Goal: Task Accomplishment & Management: Manage account settings

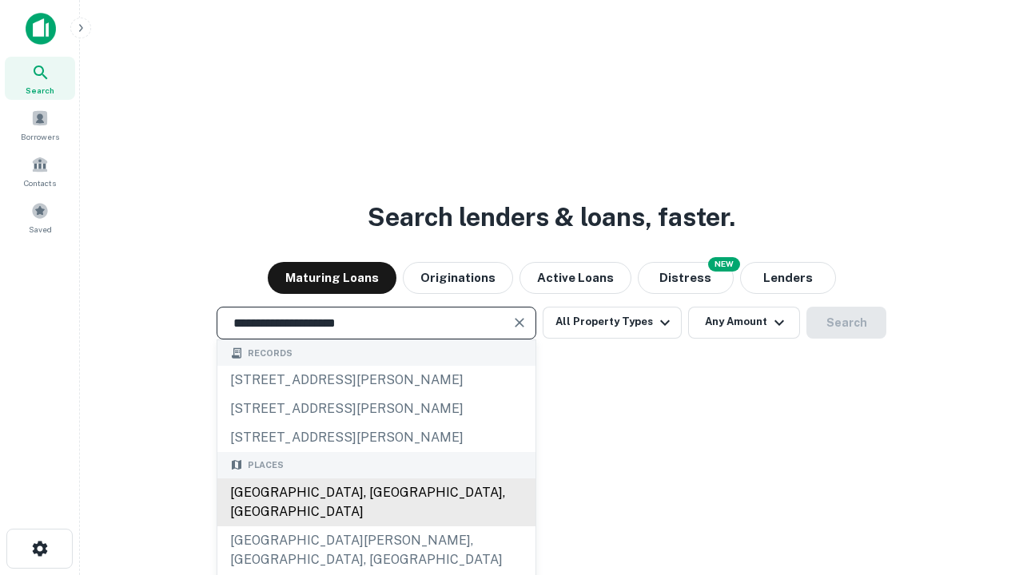
click at [376, 527] on div "Santa Monica, CA, USA" at bounding box center [376, 503] width 318 height 48
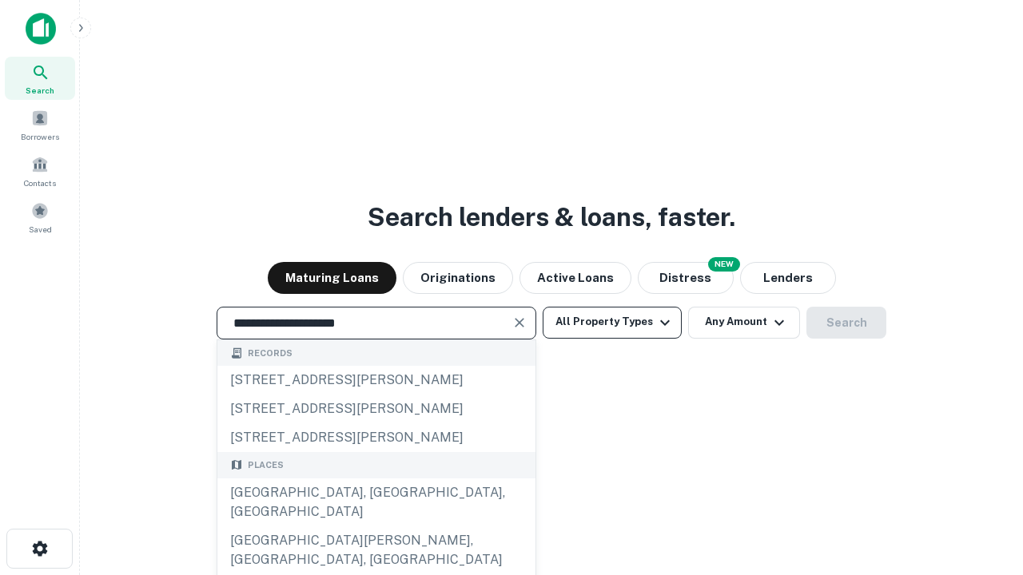
click at [612, 322] on button "All Property Types" at bounding box center [612, 323] width 139 height 32
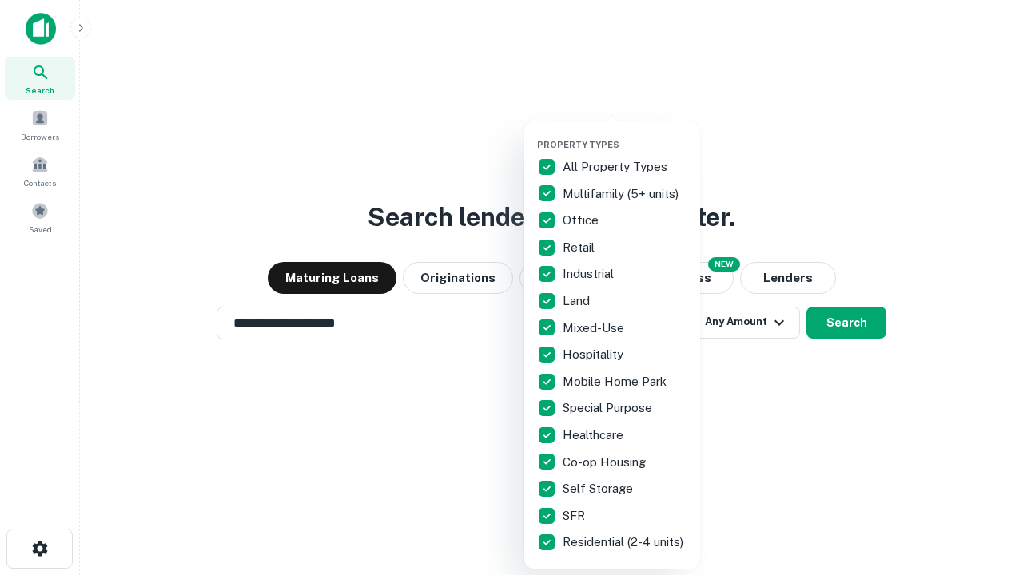
type input "**********"
click at [625, 134] on button "button" at bounding box center [625, 134] width 176 height 1
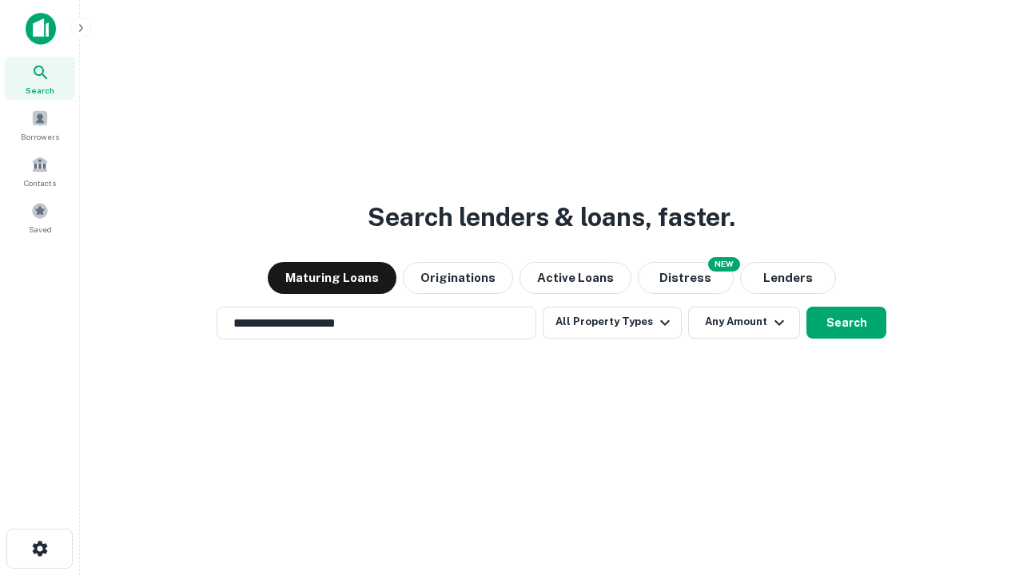
scroll to position [25, 0]
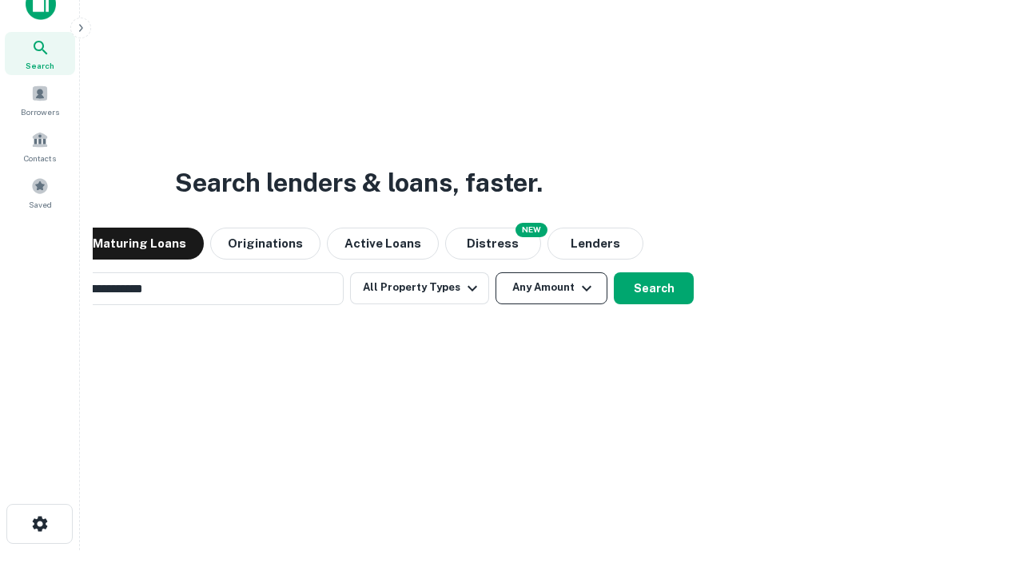
click at [495, 272] on button "Any Amount" at bounding box center [551, 288] width 112 height 32
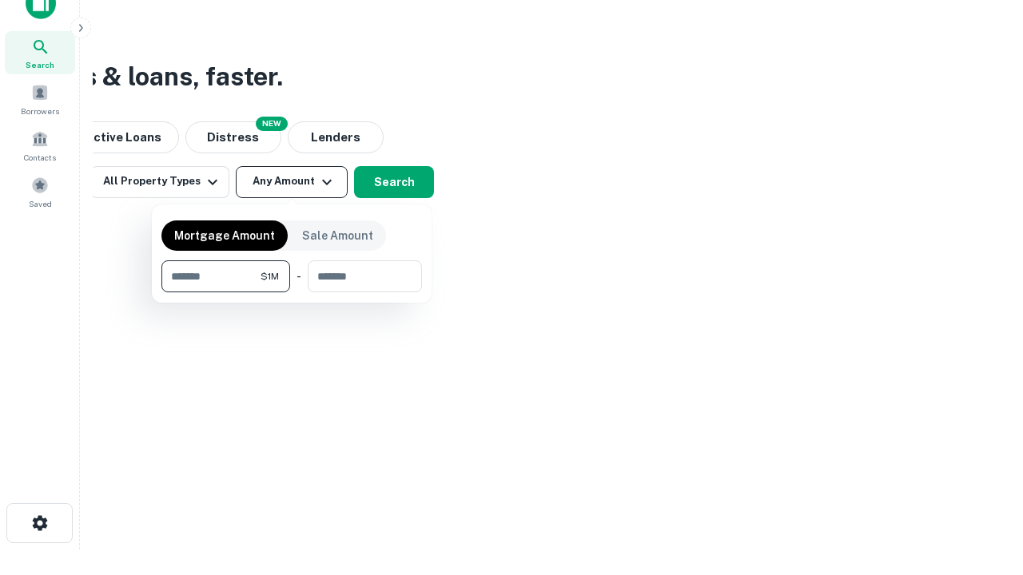
type input "*******"
click at [292, 292] on button "button" at bounding box center [291, 292] width 260 height 1
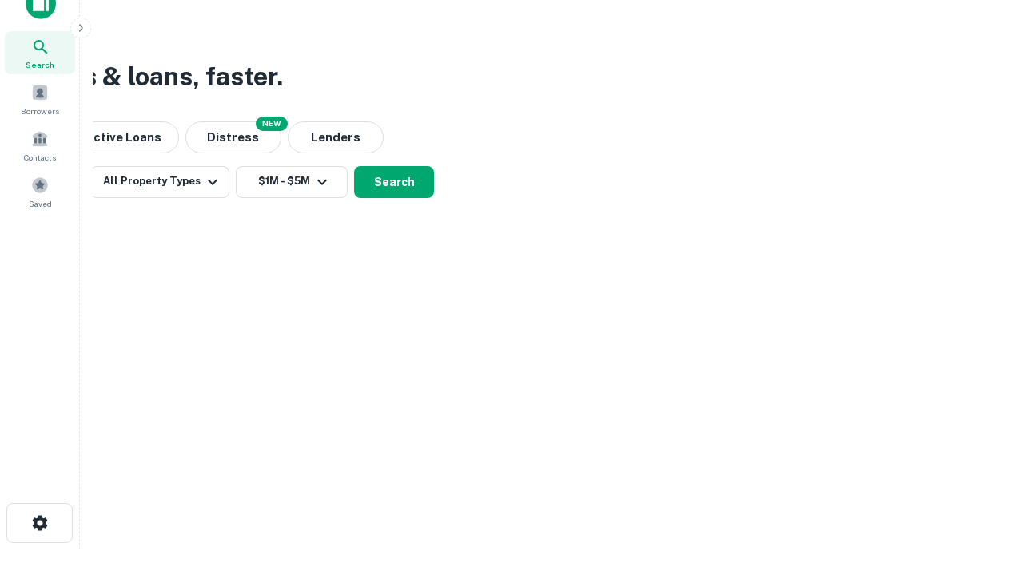
scroll to position [25, 0]
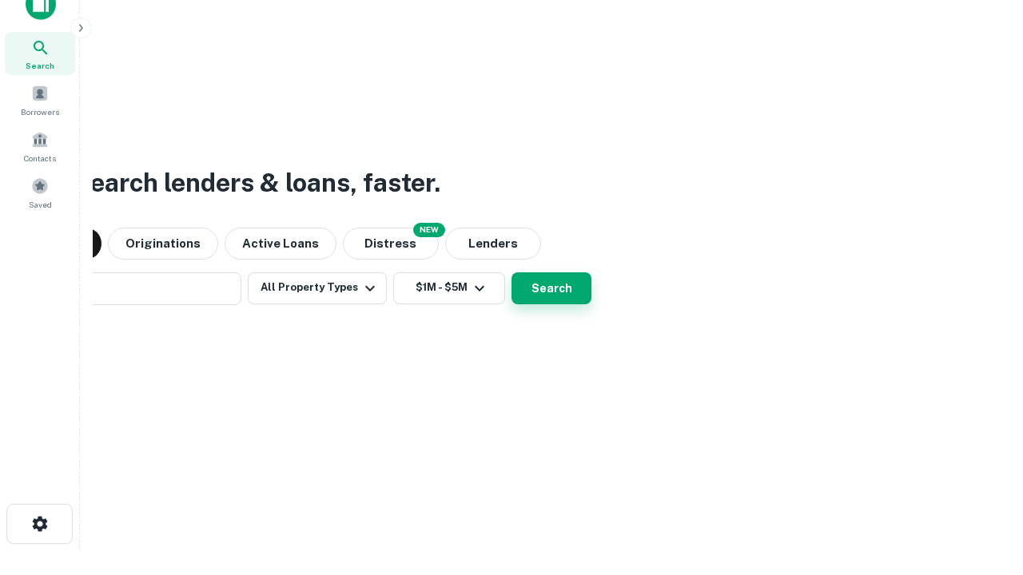
click at [511, 272] on button "Search" at bounding box center [551, 288] width 80 height 32
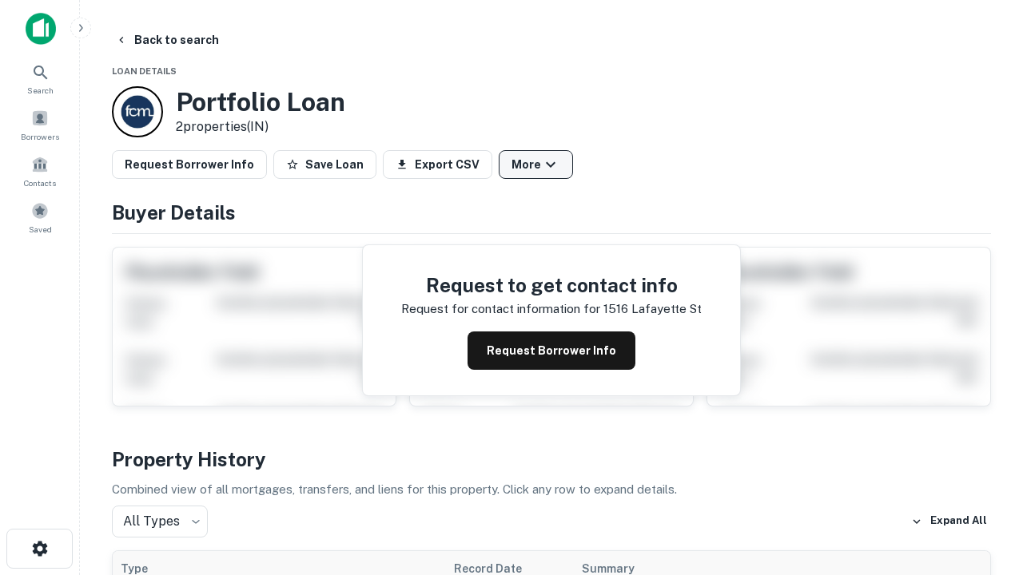
click at [535, 165] on button "More" at bounding box center [536, 164] width 74 height 29
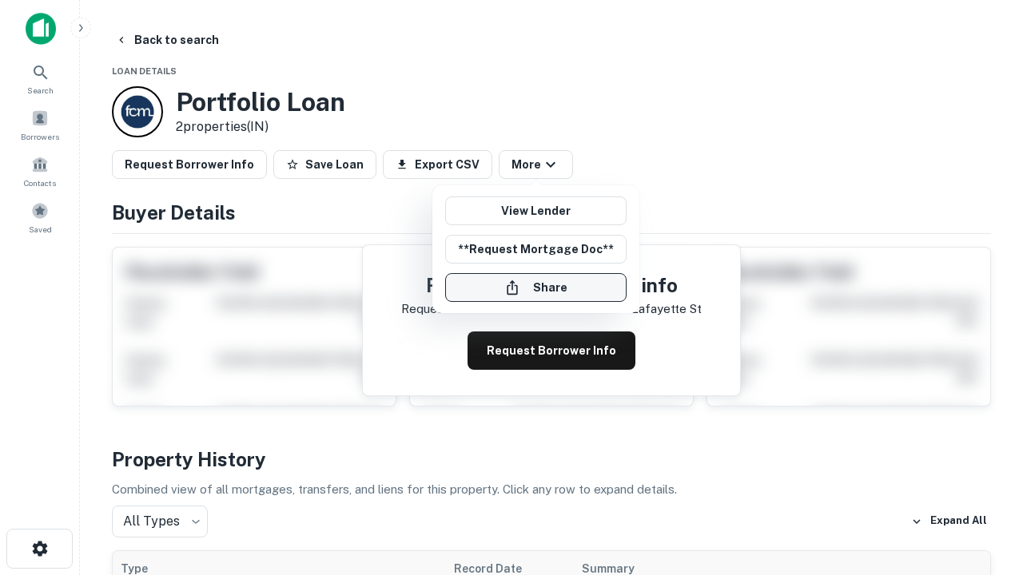
click at [535, 288] on button "Share" at bounding box center [535, 287] width 181 height 29
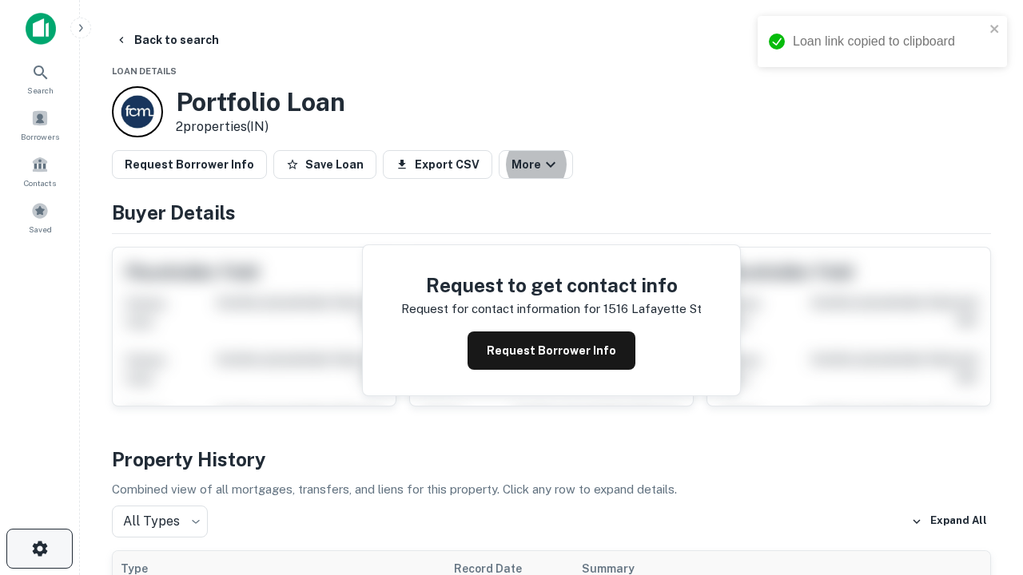
click at [39, 549] on icon "button" at bounding box center [39, 548] width 19 height 19
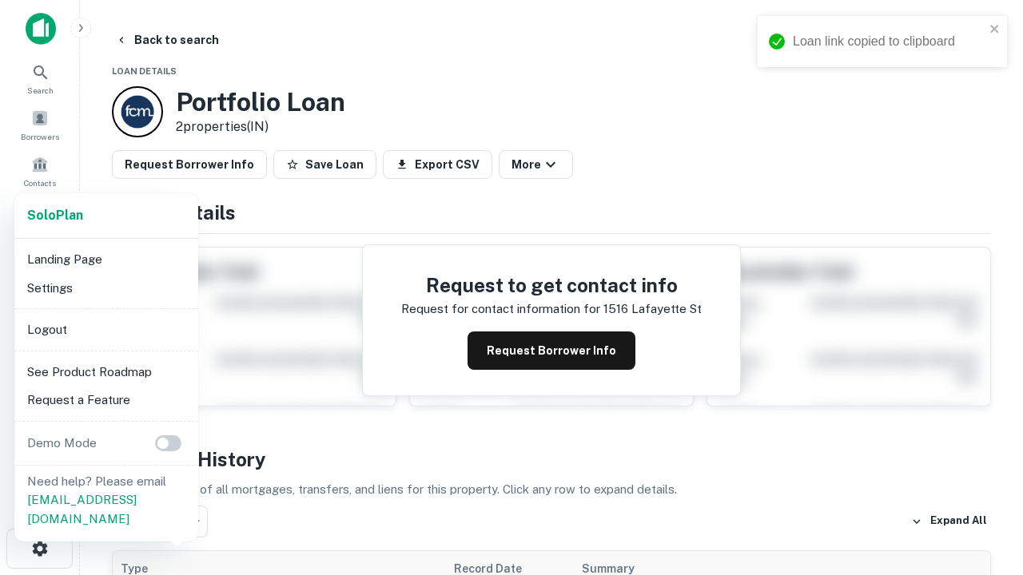
click at [105, 329] on li "Logout" at bounding box center [106, 330] width 171 height 29
